Goal: Transaction & Acquisition: Download file/media

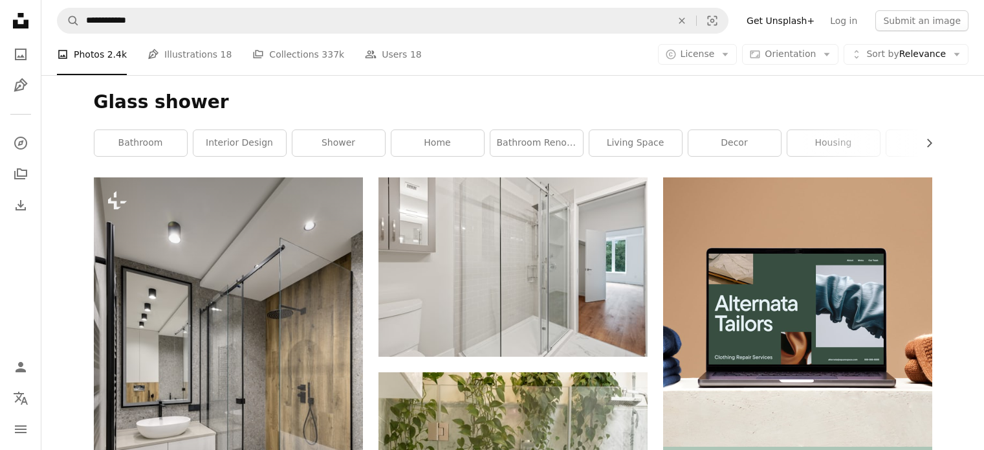
scroll to position [162, 0]
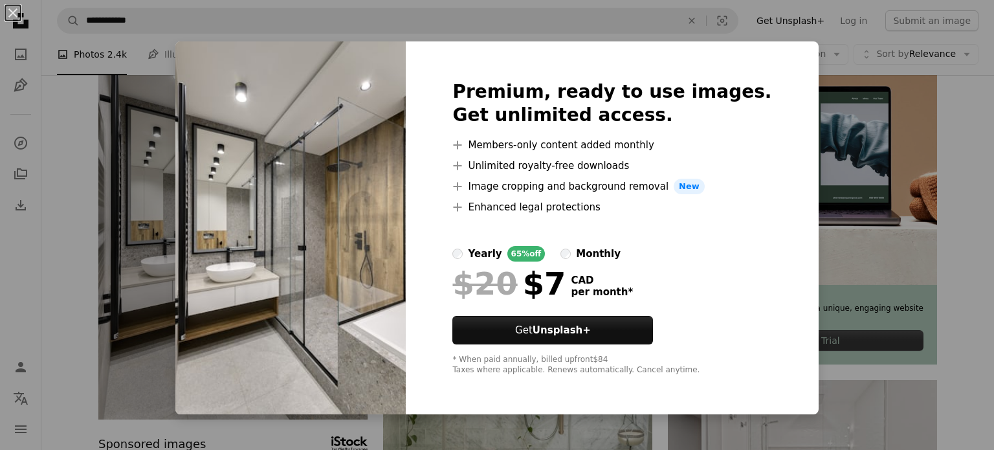
click at [873, 252] on div "An X shape Premium, ready to use images. Get unlimited access. A plus sign Memb…" at bounding box center [497, 225] width 994 height 450
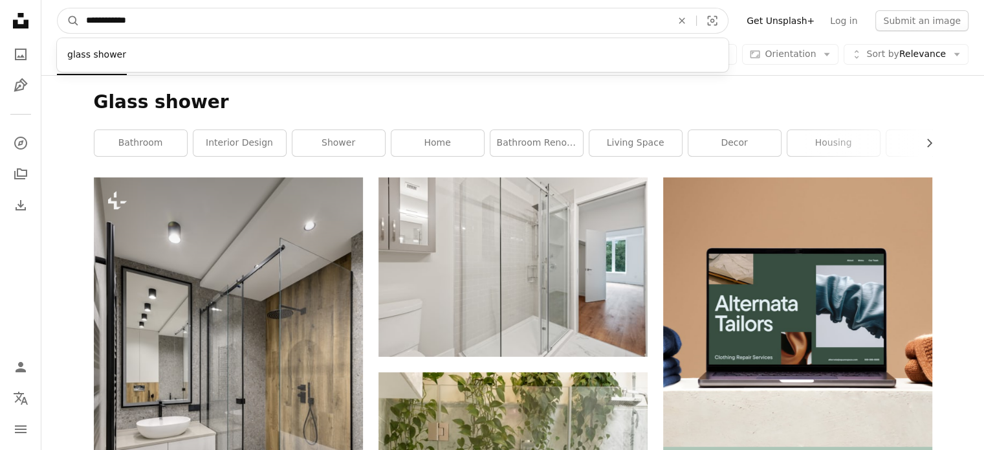
drag, startPoint x: 327, startPoint y: 19, endPoint x: 34, endPoint y: 18, distance: 293.1
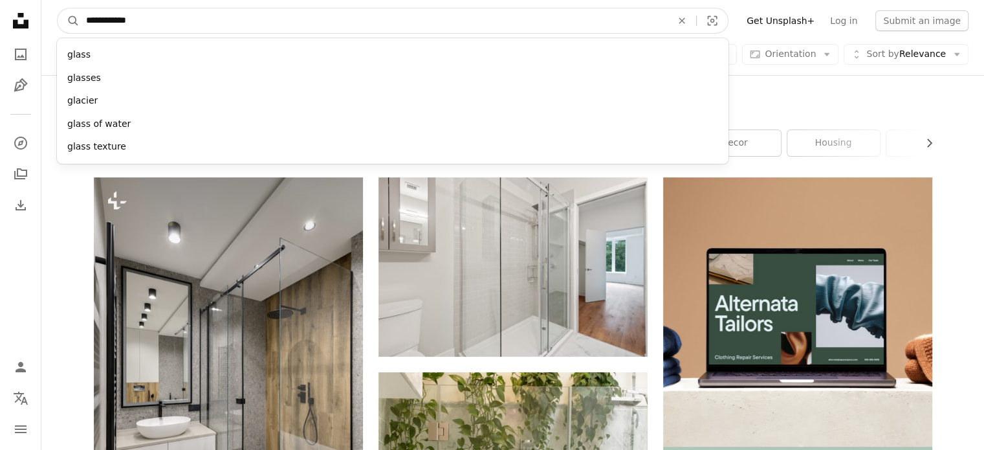
type input "**********"
click button "A magnifying glass" at bounding box center [69, 20] width 22 height 25
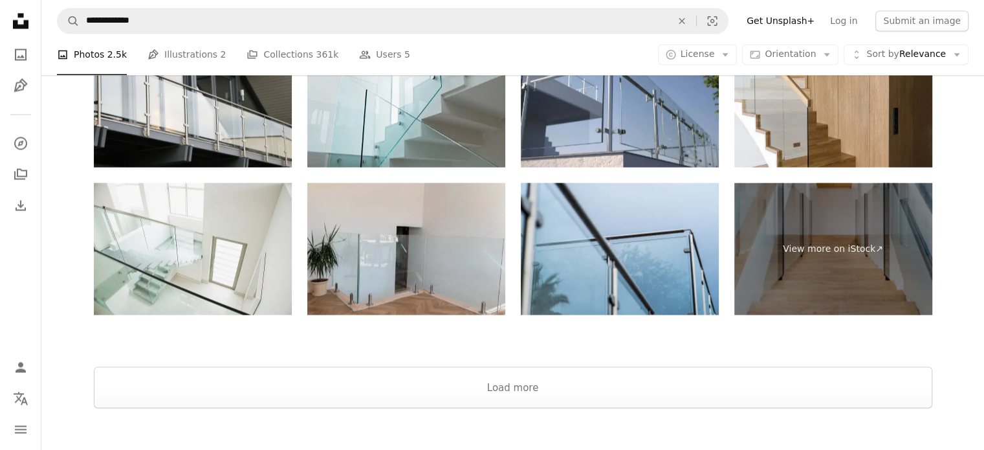
scroll to position [2375, 0]
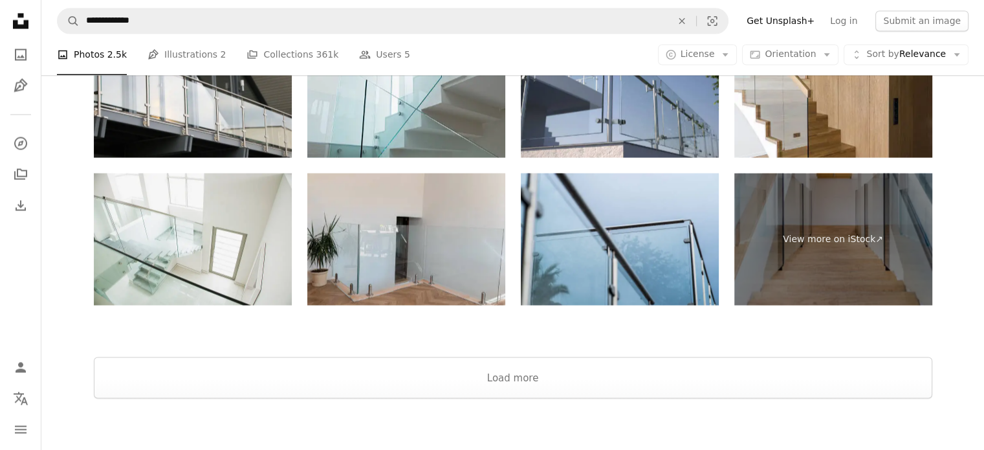
click at [430, 259] on img at bounding box center [406, 239] width 198 height 132
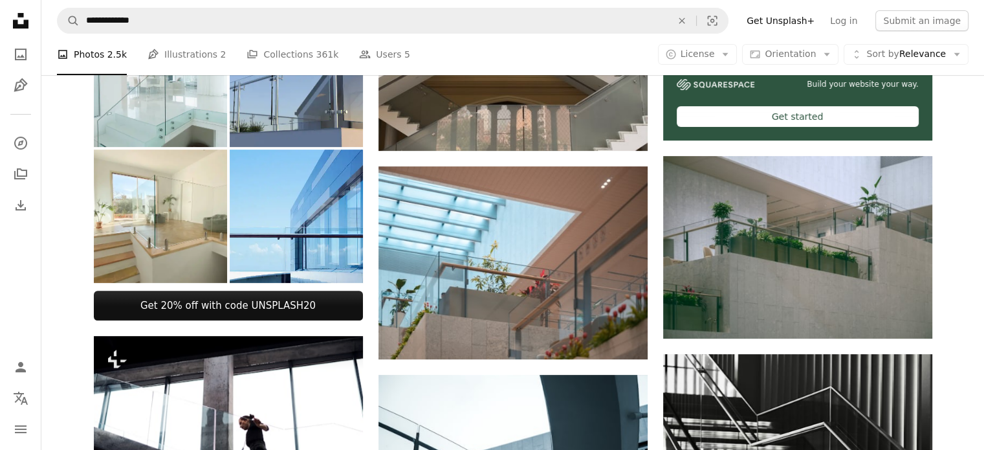
scroll to position [400, 0]
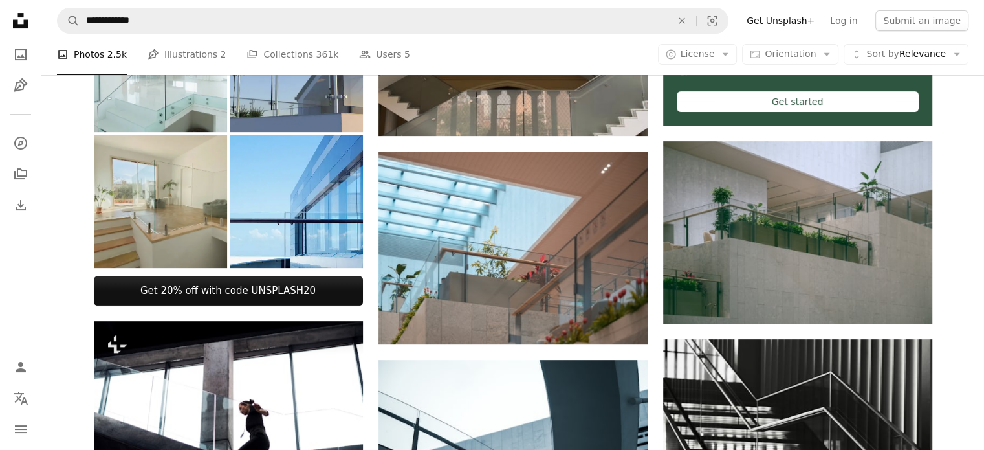
click at [178, 212] on img at bounding box center [160, 201] width 133 height 133
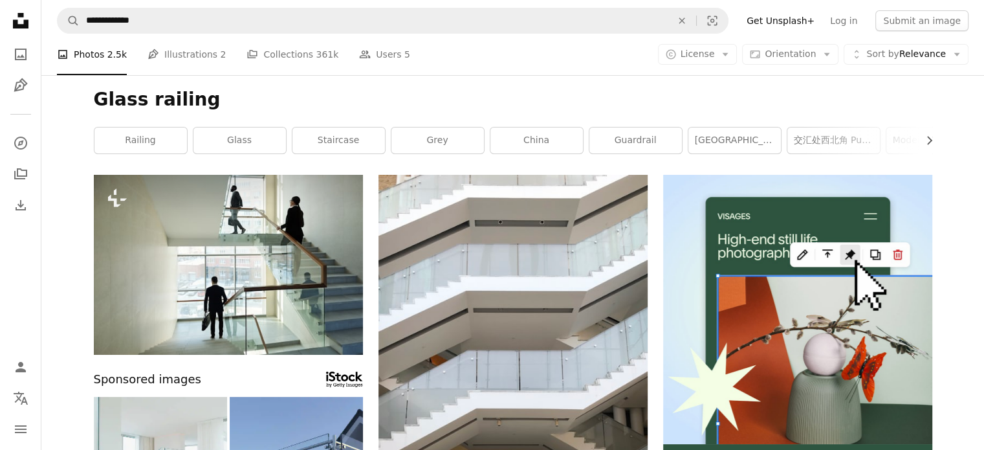
scroll to position [0, 0]
